Goal: Information Seeking & Learning: Obtain resource

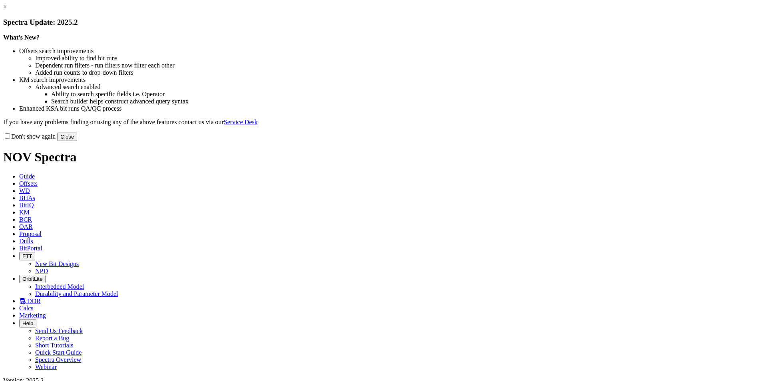
click at [77, 141] on button "Close" at bounding box center [67, 137] width 20 height 8
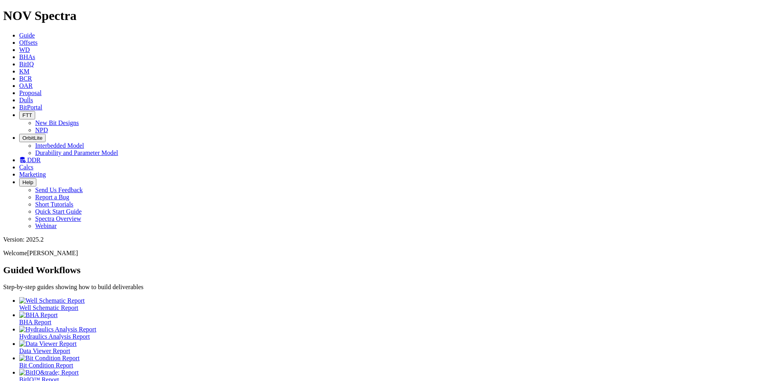
click at [33, 97] on link "Dulls" at bounding box center [26, 100] width 14 height 7
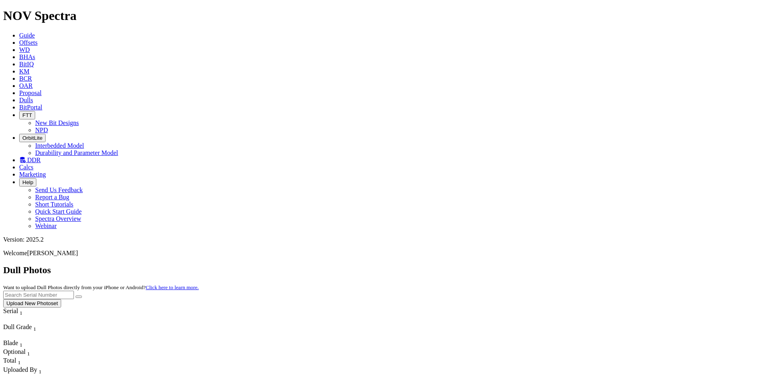
click at [61, 299] on button "Upload New Photoset" at bounding box center [32, 303] width 58 height 8
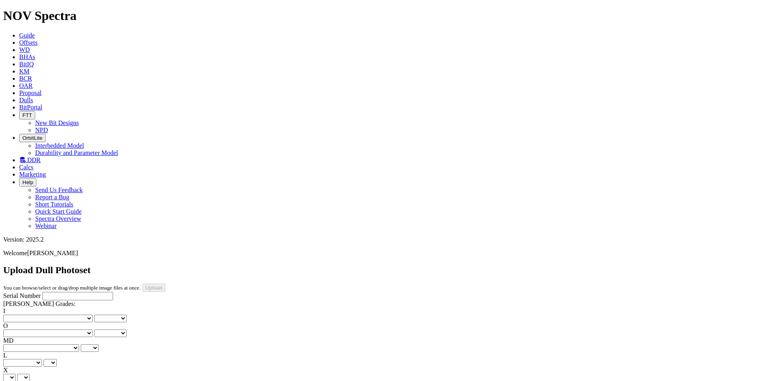
click at [58, 292] on input "Serial Number" at bounding box center [77, 296] width 71 height 8
type input "s"
type input "S320653"
click at [46, 315] on select "No lost, worn or damaged cutters 0 1 2 3 4 5 6 7 8 No diamond table left on any…" at bounding box center [48, 319] width 90 height 8
select select "number:1"
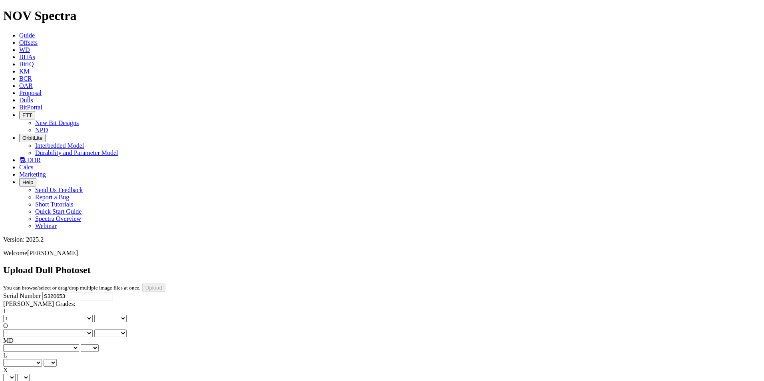
click at [16, 315] on select "No lost, worn or damaged cutters 0 1 2 3 4 5 6 7 8 No diamond table left on any…" at bounding box center [48, 319] width 90 height 8
select select "number:1"
click at [81, 330] on select "No lost, worn or damaged cutters 0 1 2 3 4 5 6 7 8 No diamond table left on any…" at bounding box center [48, 334] width 90 height 8
select select "number:1"
click at [57, 330] on select "No lost, worn or damaged cutters 0 1 2 3 4 5 6 7 8 No diamond table left on any…" at bounding box center [48, 334] width 90 height 8
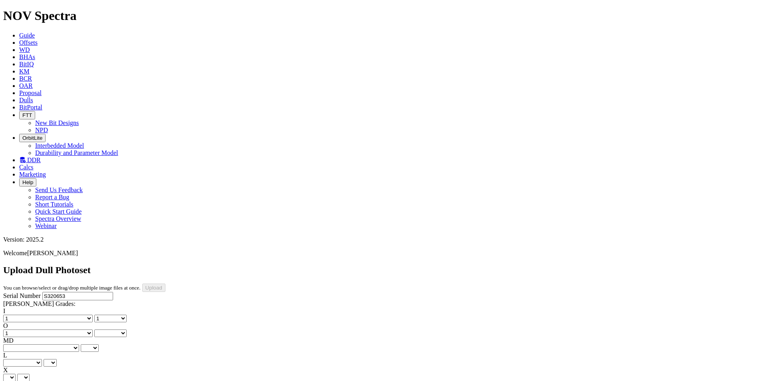
select select "number:1"
click at [42, 344] on select "BF - Bond Failure BT - Broken Teeth/Cutters BU - Balled Up Bit CR - Cored CT - …" at bounding box center [41, 348] width 76 height 8
select select "string:WT"
click at [16, 344] on select "BF - Bond Failure BT - Broken Teeth/Cutters BU - Balled Up Bit CR - Cored CT - …" at bounding box center [41, 348] width 76 height 8
select select "string:WT"
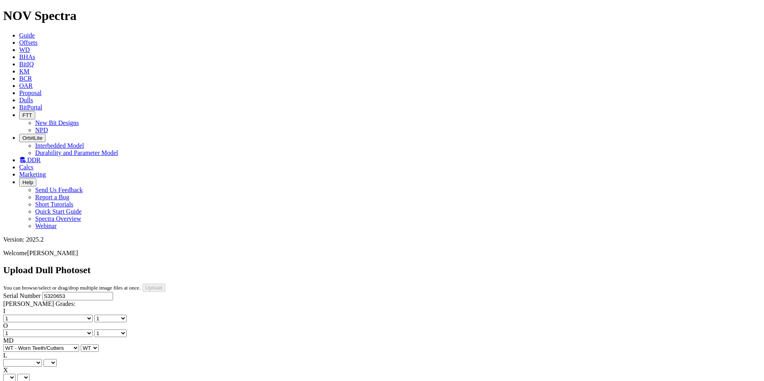
click at [42, 359] on select "A - All C - Cone G - Gauge N - Nose S - Shoulder T - Taper" at bounding box center [22, 363] width 39 height 8
select select "string:A"
click at [42, 359] on select "A - All C - Cone G - Gauge N - Nose S - Shoulder T - Taper" at bounding box center [22, 363] width 39 height 8
select select "string:A"
click at [16, 374] on select "X" at bounding box center [9, 378] width 12 height 8
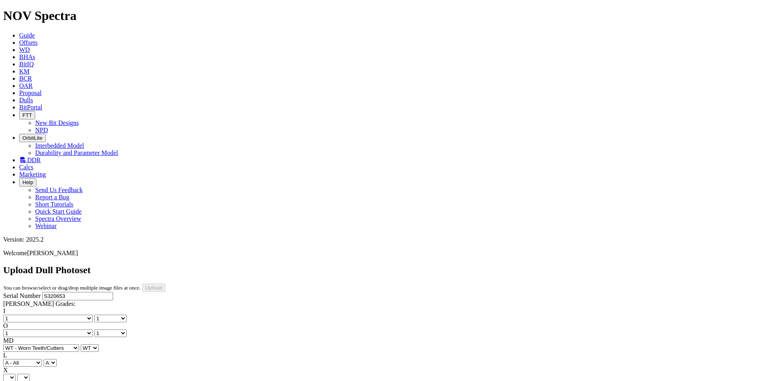
select select "string:X"
click at [16, 374] on select "X" at bounding box center [9, 378] width 12 height 8
select select "string:X"
select select "string:I"
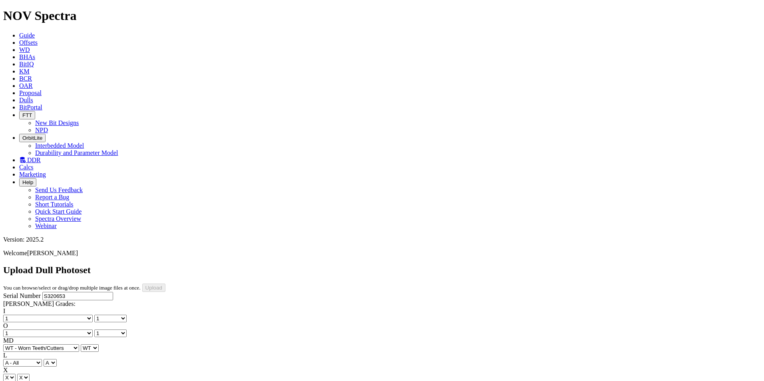
select select "string:I"
select select "string:NO"
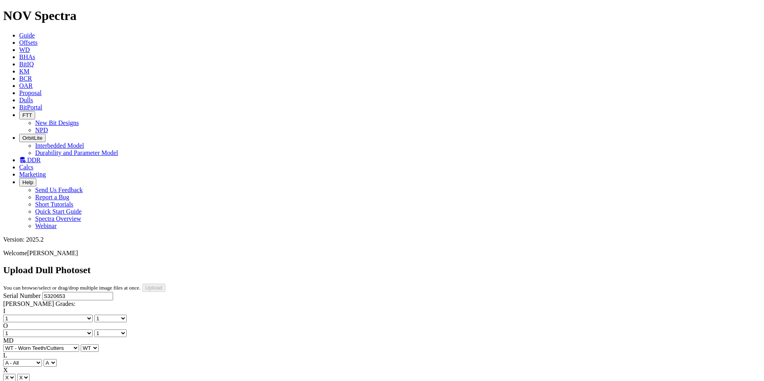
select select "string:NO"
select select "string:TD"
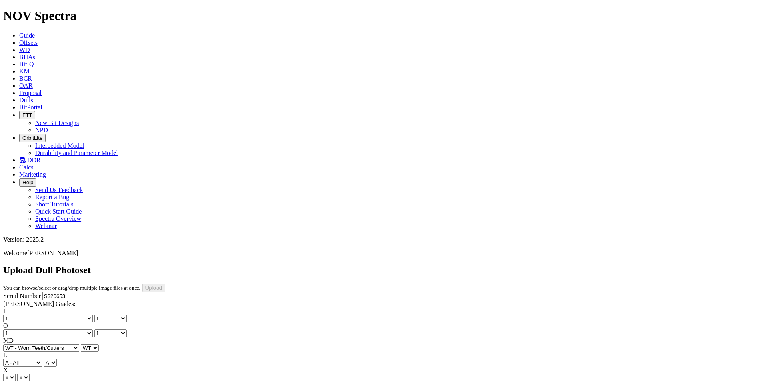
click at [62, 292] on div "Serial Number S320653 RH Dull Grades: I No lost, worn or damaged cutters 0 1 2 …" at bounding box center [382, 366] width 758 height 149
type input "9/23/25"
click at [55, 312] on div "Serial Number S320653 RH Dull Grades: I No lost, worn or damaged cutters 0 1 2 …" at bounding box center [382, 366] width 758 height 149
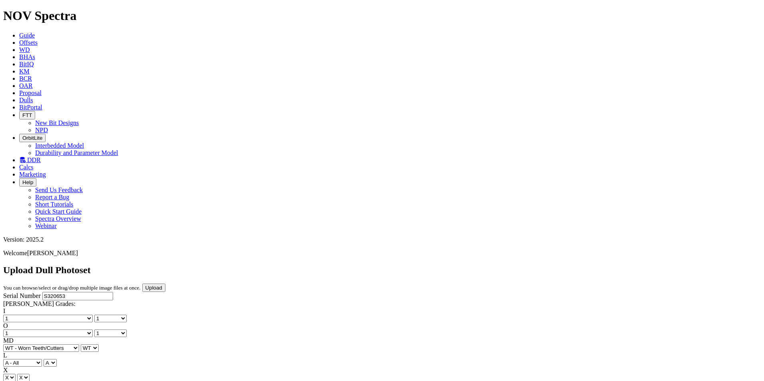
scroll to position [120, 0]
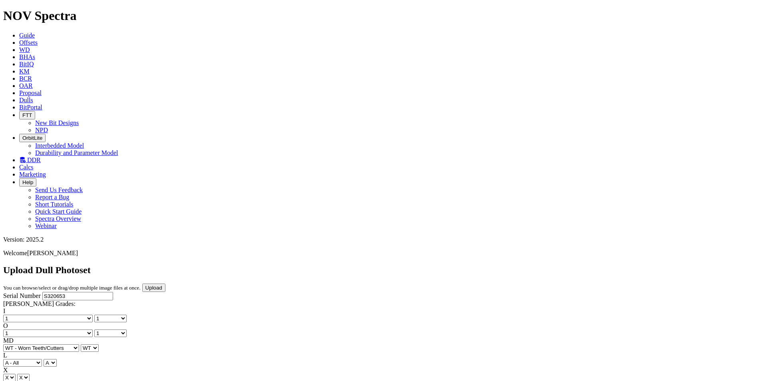
click at [165, 284] on input "Upload" at bounding box center [153, 288] width 23 height 8
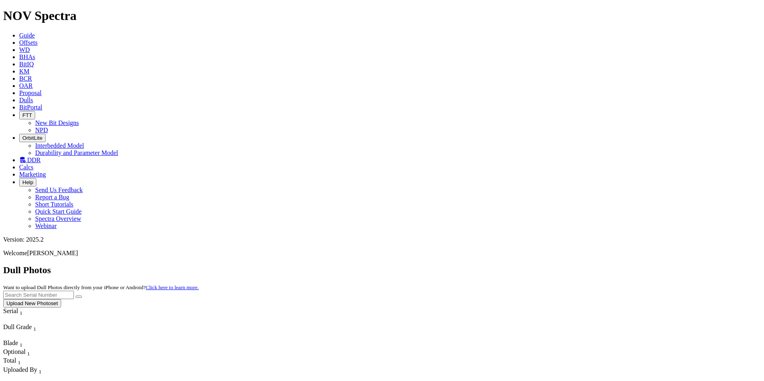
click at [42, 381] on span "Date Uploaded" at bounding box center [22, 385] width 38 height 7
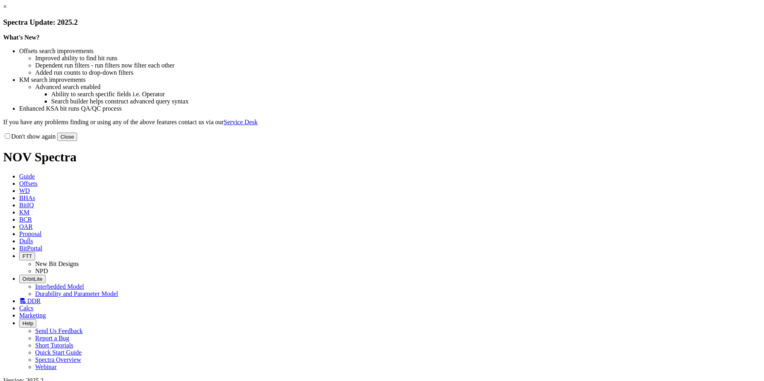
click at [77, 141] on button "Close" at bounding box center [67, 137] width 20 height 8
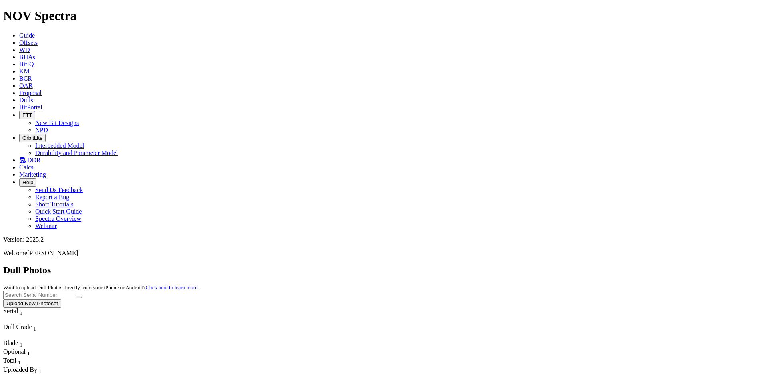
click at [74, 291] on input "text" at bounding box center [38, 295] width 71 height 8
click at [76, 296] on button "submit" at bounding box center [79, 297] width 6 height 2
click at [74, 291] on input "S321897" at bounding box center [38, 295] width 71 height 8
type input "S"
click at [530, 265] on div "Dull Photos Want to upload Dull Photos directly from your iPhone or Android? Cl…" at bounding box center [382, 286] width 758 height 43
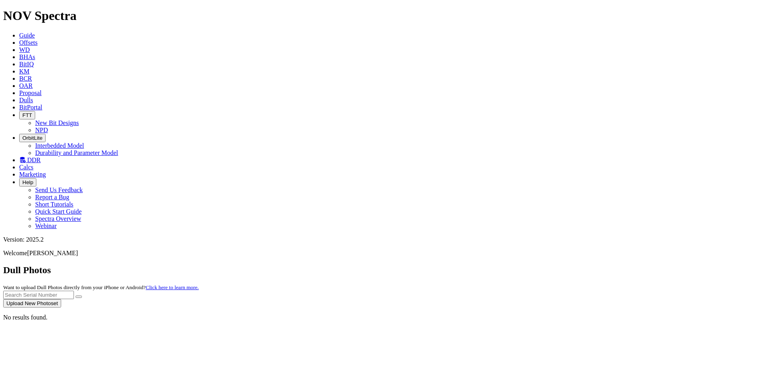
click at [581, 314] on div "No results found." at bounding box center [382, 317] width 758 height 7
click at [35, 32] on span "Guide" at bounding box center [27, 35] width 16 height 7
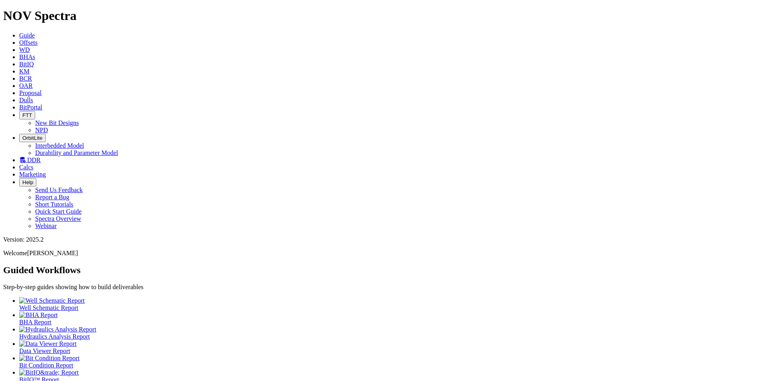
click at [358, 355] on div at bounding box center [390, 358] width 742 height 7
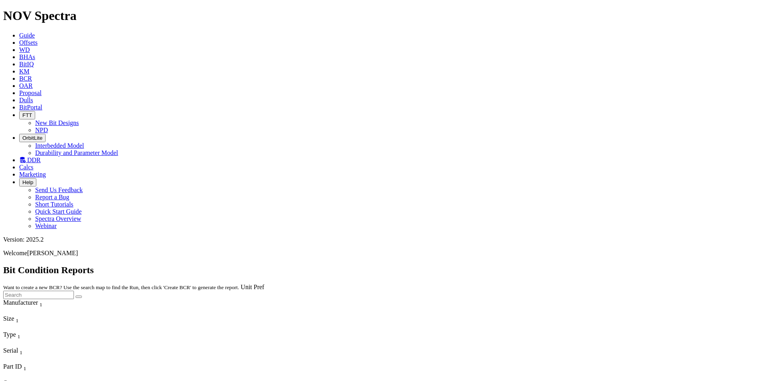
scroll to position [19030, 0]
click at [18, 347] on span "Serial" at bounding box center [10, 350] width 15 height 7
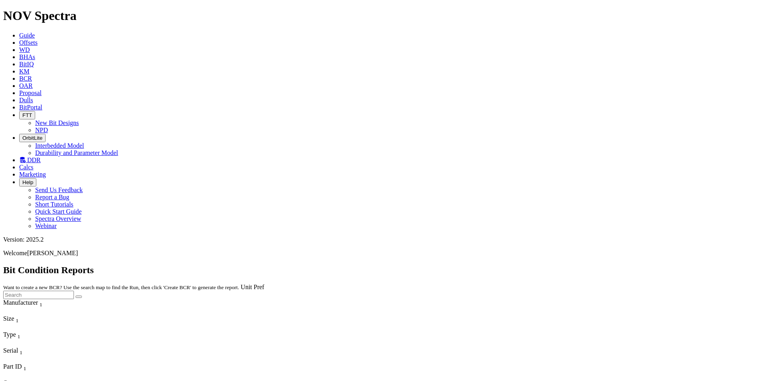
click at [18, 347] on span "Serial" at bounding box center [10, 350] width 15 height 7
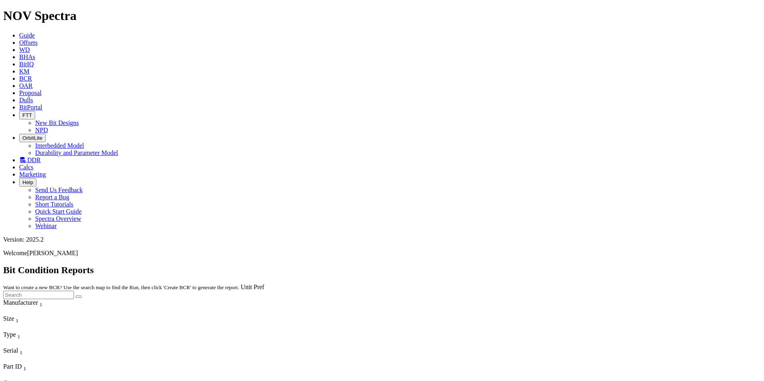
click at [18, 347] on span "Serial" at bounding box center [10, 350] width 15 height 7
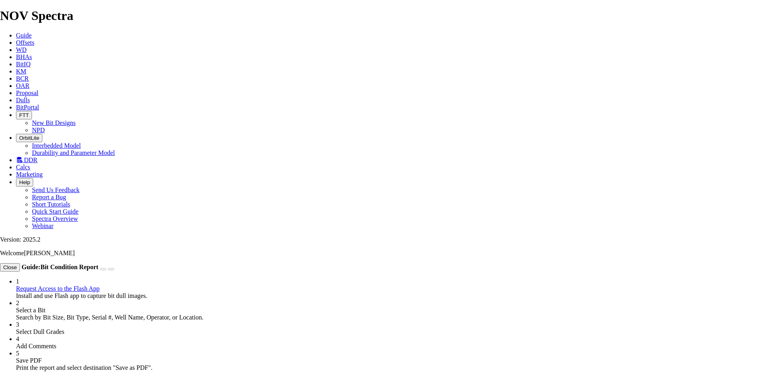
click at [26, 68] on link "KM" at bounding box center [21, 71] width 10 height 7
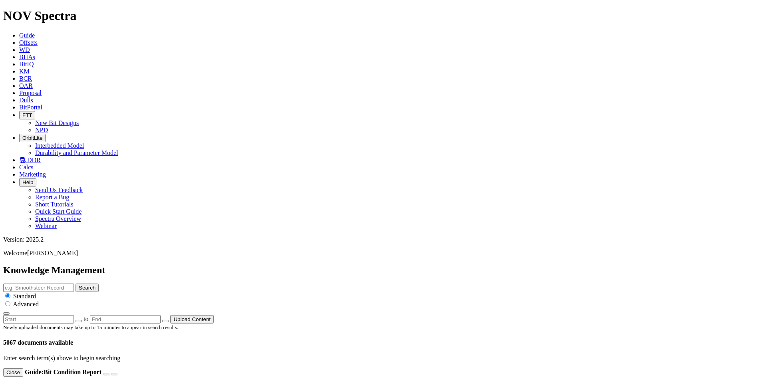
click at [74, 284] on input "text" at bounding box center [38, 288] width 71 height 8
type input "STM Cutter"
click at [76, 284] on button "Search" at bounding box center [87, 288] width 23 height 8
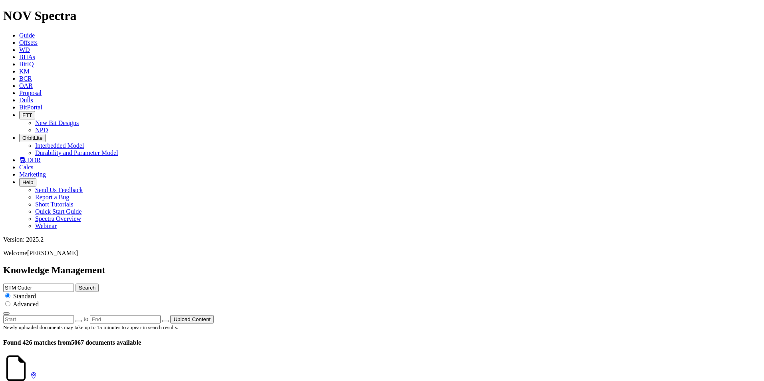
scroll to position [826, 0]
drag, startPoint x: 759, startPoint y: 190, endPoint x: 754, endPoint y: 122, distance: 68.1
click at [74, 284] on input "STM Cutter" at bounding box center [38, 288] width 71 height 8
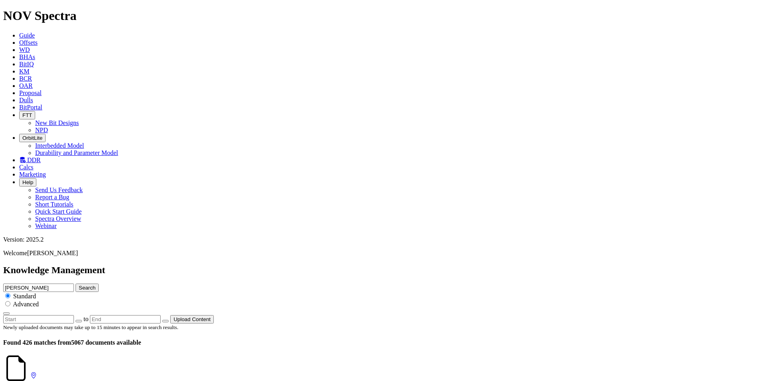
type input "[PERSON_NAME]"
click at [76, 284] on button "Search" at bounding box center [87, 288] width 23 height 8
click at [28, 355] on icon at bounding box center [16, 369] width 26 height 28
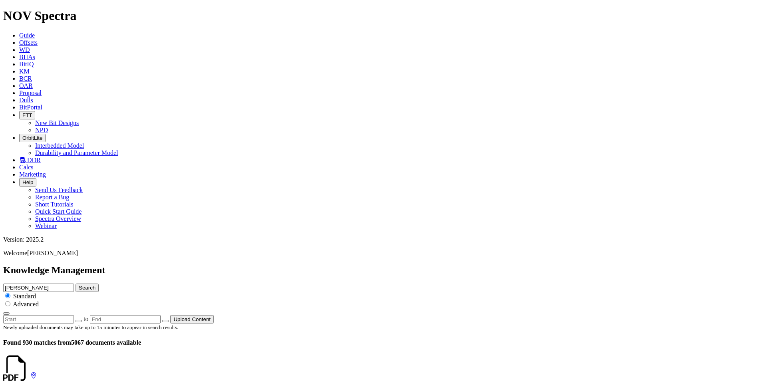
click at [30, 372] on link at bounding box center [30, 375] width 0 height 7
click at [74, 284] on input "[PERSON_NAME]" at bounding box center [38, 288] width 71 height 8
type input "S"
type input "Stealth"
click at [76, 284] on button "Search" at bounding box center [87, 288] width 23 height 8
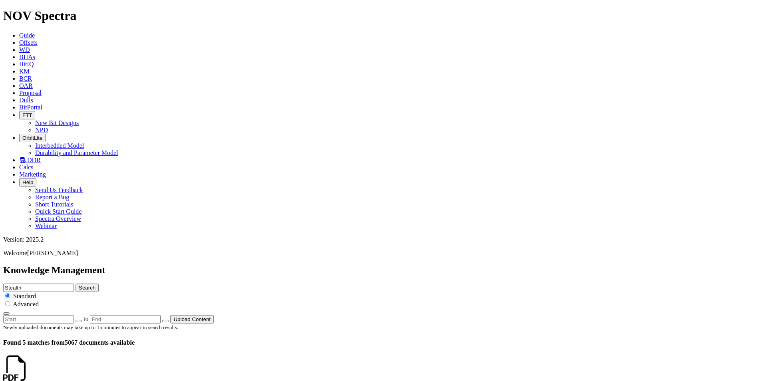
scroll to position [240, 0]
click at [74, 284] on input "Stealth" at bounding box center [38, 288] width 71 height 8
type input "Stealth cutter"
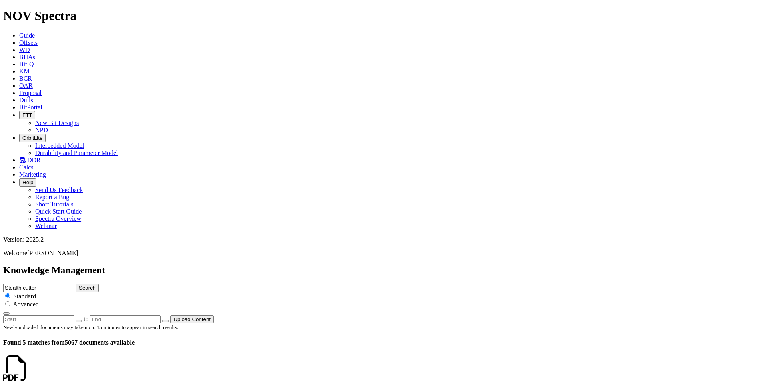
click at [76, 284] on button "Search" at bounding box center [87, 288] width 23 height 8
drag, startPoint x: 383, startPoint y: 43, endPoint x: 329, endPoint y: 49, distance: 54.3
click at [329, 265] on div "Knowledge Management Stealth cutter Search Standard Advanced to Upload Content" at bounding box center [382, 294] width 758 height 59
type input "3 DP Eclipce"
click at [76, 284] on button "Search" at bounding box center [87, 288] width 23 height 8
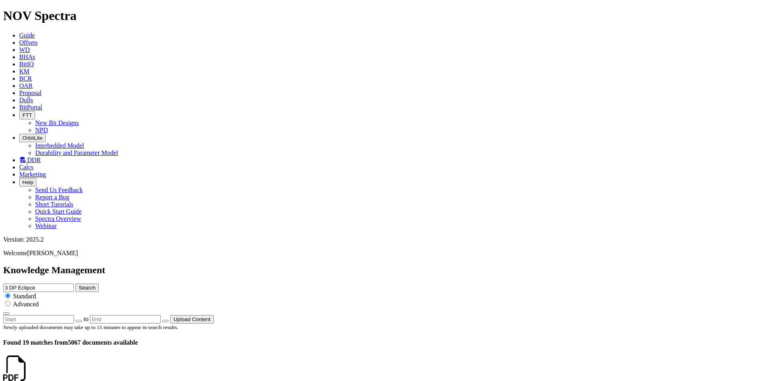
scroll to position [40, 0]
click at [29, 372] on link at bounding box center [29, 375] width 0 height 7
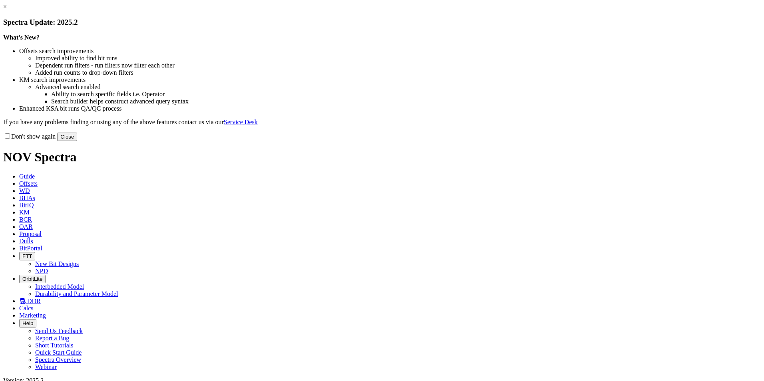
click at [7, 10] on link "×" at bounding box center [5, 6] width 4 height 7
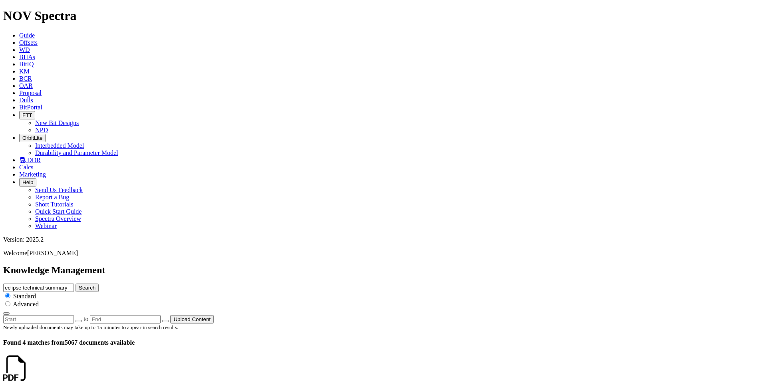
click at [74, 284] on input "eclipse technical summary" at bounding box center [38, 288] width 71 height 8
click at [76, 284] on button "Search" at bounding box center [87, 288] width 23 height 8
drag, startPoint x: 422, startPoint y: 41, endPoint x: 364, endPoint y: 44, distance: 58.5
click at [74, 284] on input "eclipse technical summary" at bounding box center [38, 288] width 71 height 8
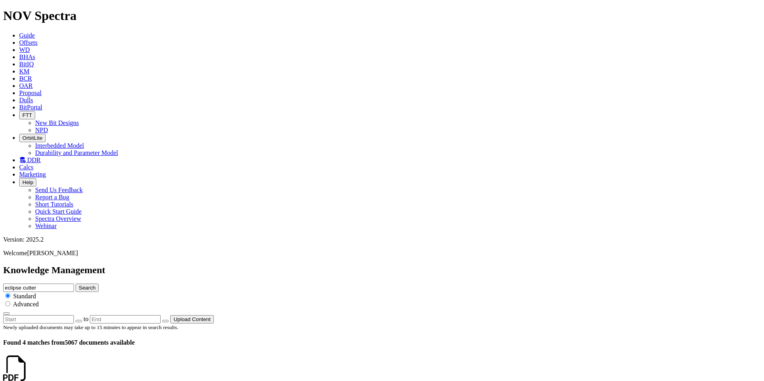
type input "eclipse cutter"
click at [76, 284] on button "Search" at bounding box center [87, 288] width 23 height 8
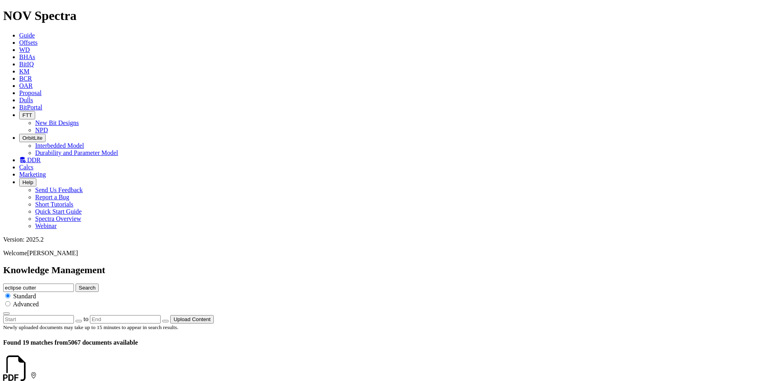
scroll to position [679, 0]
